Goal: Information Seeking & Learning: Learn about a topic

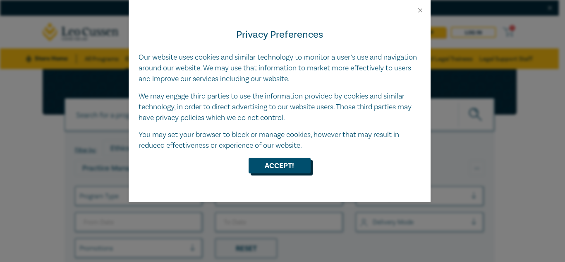
click at [275, 167] on button "Accept!" at bounding box center [280, 166] width 62 height 16
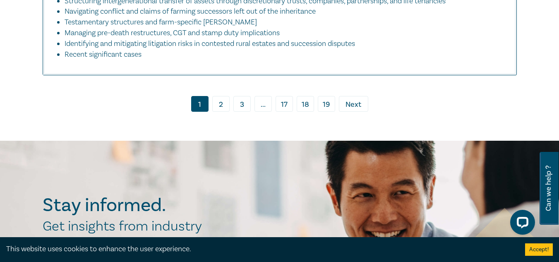
scroll to position [3982, 0]
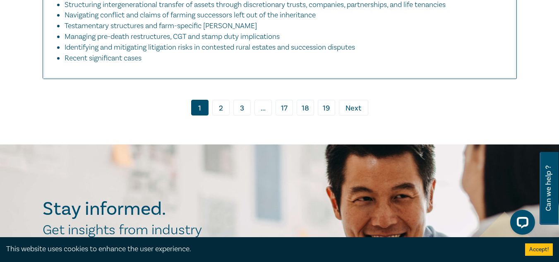
click at [222, 115] on link "2" at bounding box center [220, 108] width 17 height 16
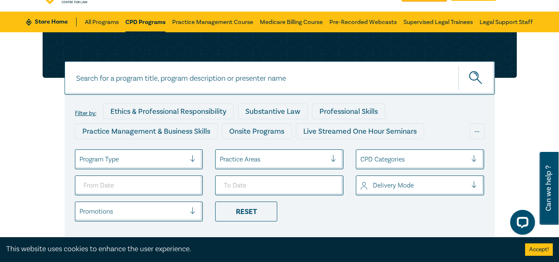
scroll to position [37, 0]
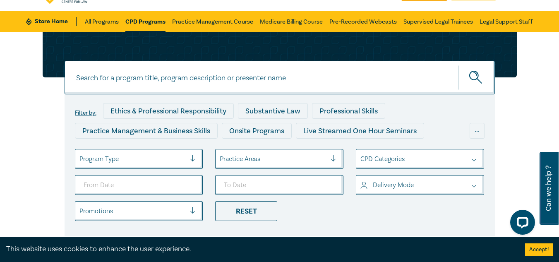
click at [265, 154] on div at bounding box center [273, 158] width 107 height 11
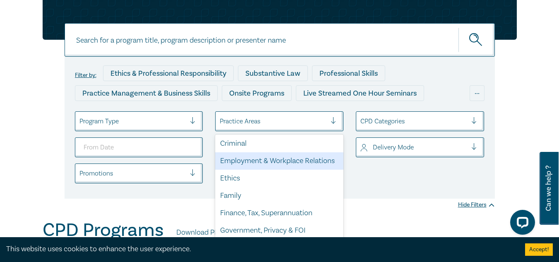
scroll to position [89, 0]
click at [261, 161] on div "Employment & Workplace Relations" at bounding box center [279, 159] width 128 height 17
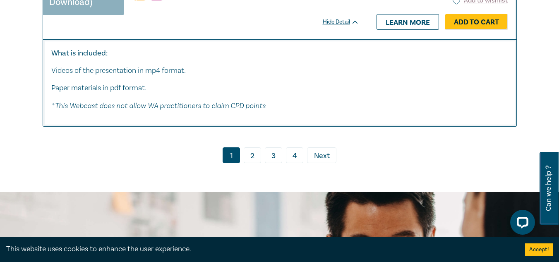
scroll to position [4128, 0]
click at [248, 163] on link "2" at bounding box center [252, 155] width 17 height 16
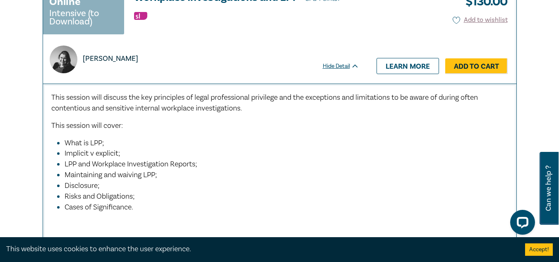
scroll to position [2669, 0]
